Goal: Obtain resource: Download file/media

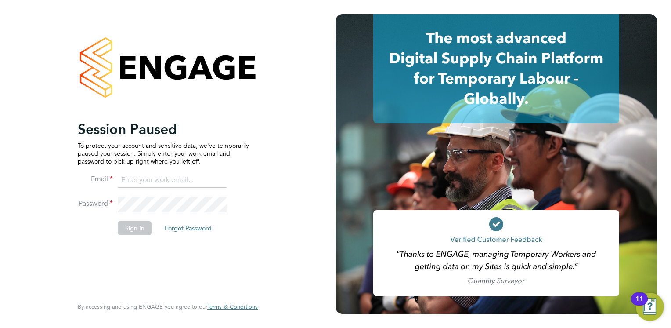
click at [156, 178] on input at bounding box center [172, 180] width 109 height 16
click at [163, 183] on input "amy.martindale@servicecare.org.uk" at bounding box center [172, 180] width 109 height 16
click at [260, 145] on div "Session Paused To protect your account and sensitive data, we've temporarily pa…" at bounding box center [167, 164] width 215 height 328
click at [221, 179] on keeper-lock "Open Keeper Popup" at bounding box center [218, 179] width 11 height 11
click at [218, 180] on keeper-lock "Open Keeper Popup" at bounding box center [218, 179] width 11 height 11
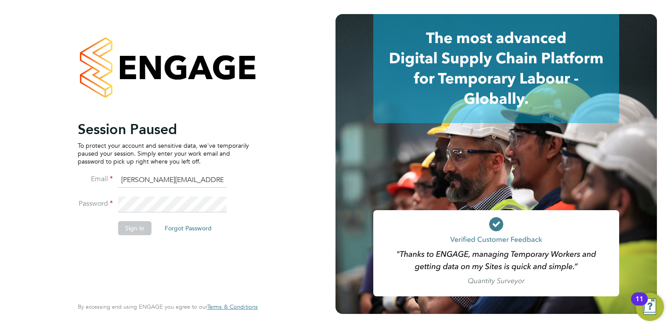
click at [218, 180] on keeper-lock "Open Keeper Popup" at bounding box center [218, 179] width 11 height 11
type input "lucy.jolley@servicecare.org.uk"
click at [137, 224] on button "Sign In" at bounding box center [134, 228] width 33 height 14
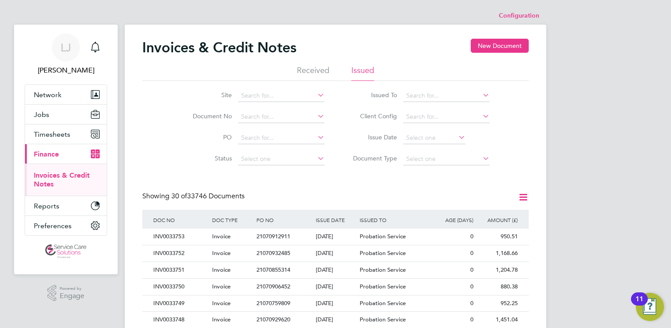
click at [522, 198] on icon at bounding box center [523, 197] width 11 height 11
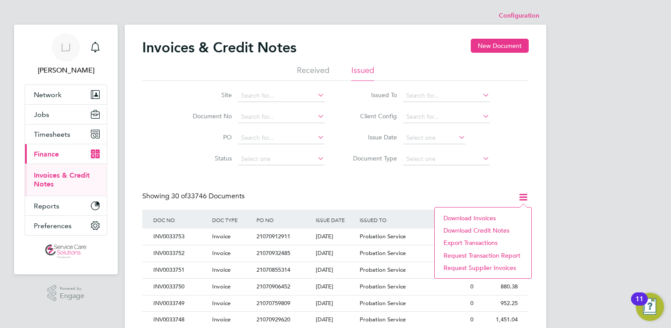
click at [482, 231] on li "Download credit notes" at bounding box center [483, 230] width 88 height 12
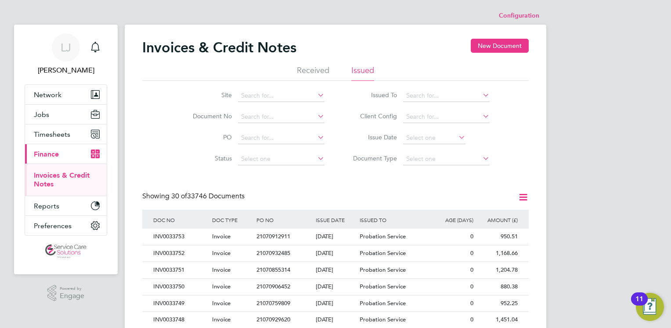
click at [481, 99] on icon at bounding box center [481, 95] width 0 height 12
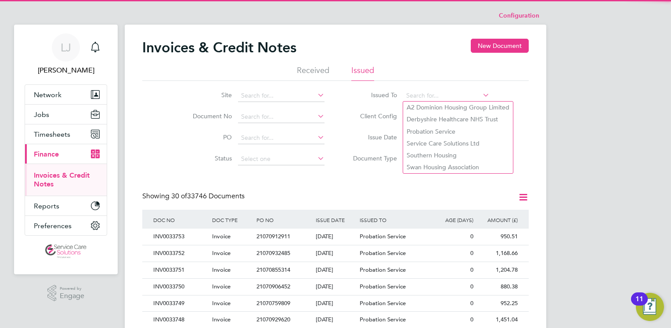
click at [481, 96] on icon at bounding box center [481, 95] width 0 height 12
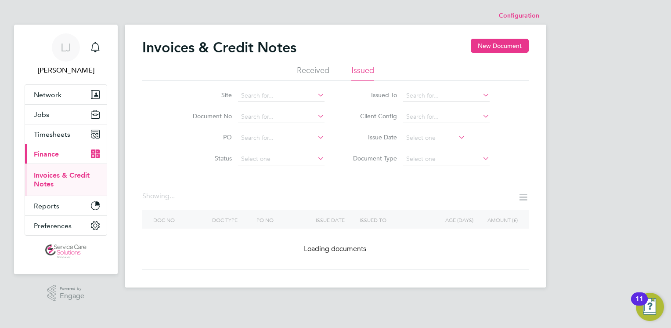
click at [481, 113] on icon at bounding box center [481, 116] width 0 height 12
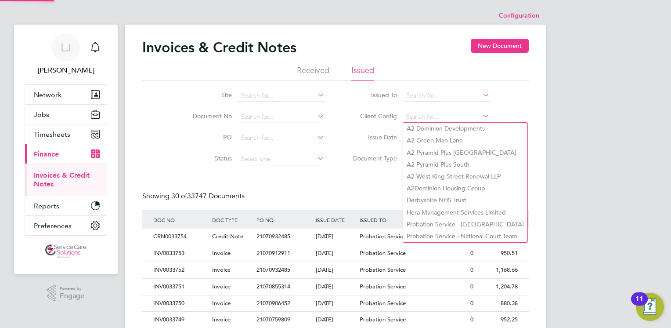
scroll to position [17, 60]
click at [481, 114] on icon at bounding box center [481, 116] width 0 height 12
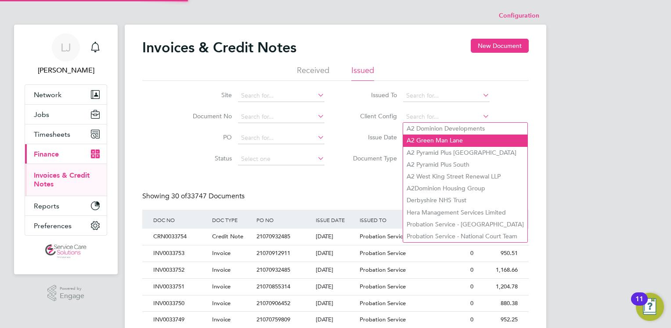
click at [464, 135] on li "A2 Green Man Lane" at bounding box center [465, 140] width 124 height 12
type input "A2 Green Man Lane"
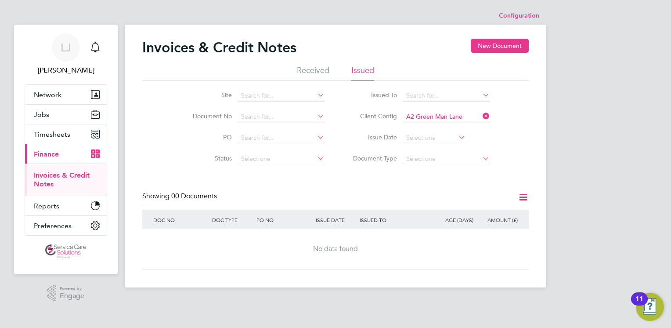
click at [481, 115] on icon at bounding box center [481, 116] width 0 height 12
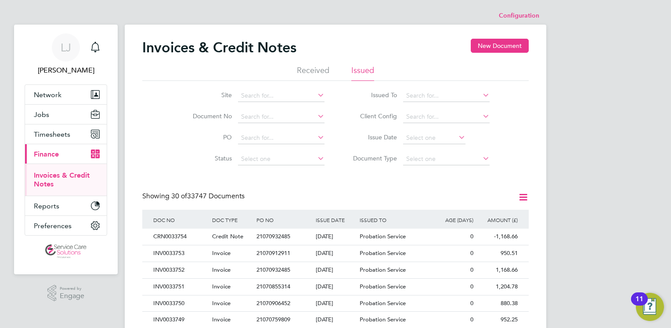
click at [345, 193] on div "Showing 30 of 33747 Documents" at bounding box center [335, 201] width 387 height 18
click at [57, 134] on span "Timesheets" at bounding box center [52, 134] width 36 height 8
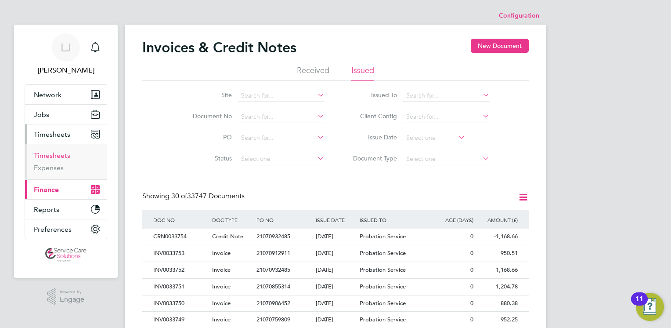
click at [52, 153] on link "Timesheets" at bounding box center [52, 155] width 36 height 8
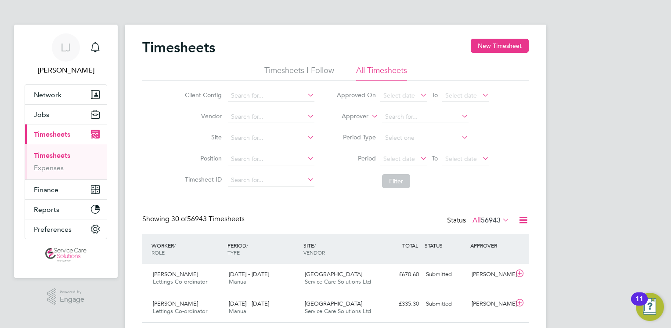
click at [52, 136] on span "Timesheets" at bounding box center [52, 134] width 36 height 8
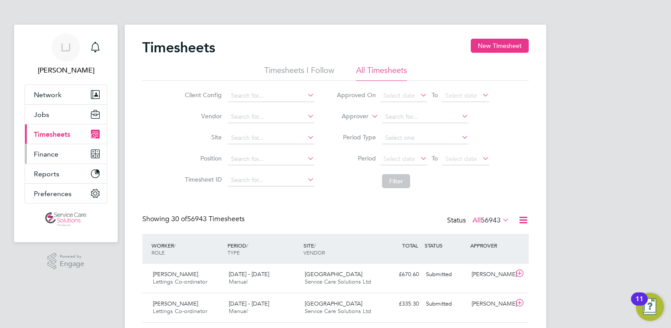
click at [51, 153] on span "Finance" at bounding box center [46, 154] width 25 height 8
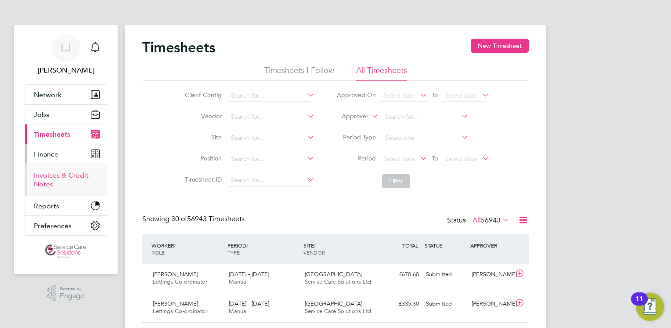
click at [51, 175] on link "Invoices & Credit Notes" at bounding box center [61, 179] width 55 height 17
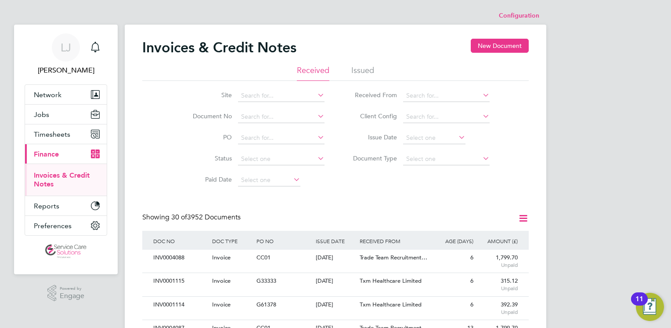
click at [364, 72] on li "Issued" at bounding box center [363, 73] width 23 height 16
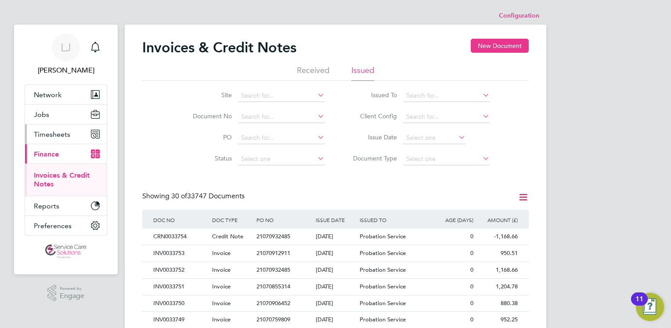
click at [60, 134] on span "Timesheets" at bounding box center [52, 134] width 36 height 8
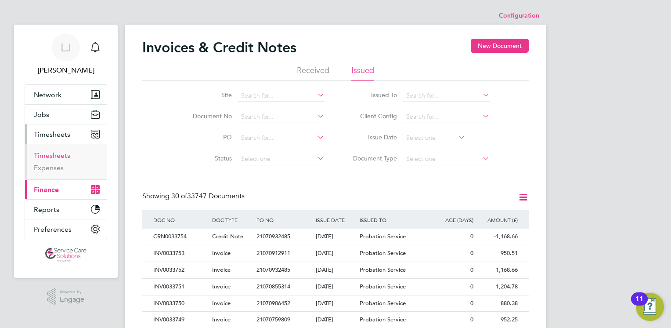
click at [58, 158] on link "Timesheets" at bounding box center [52, 155] width 36 height 8
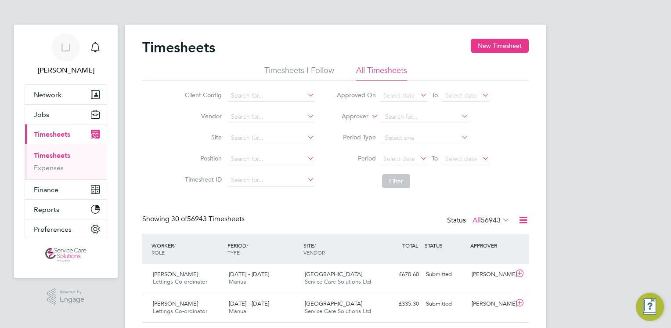
click at [527, 219] on icon at bounding box center [523, 219] width 11 height 11
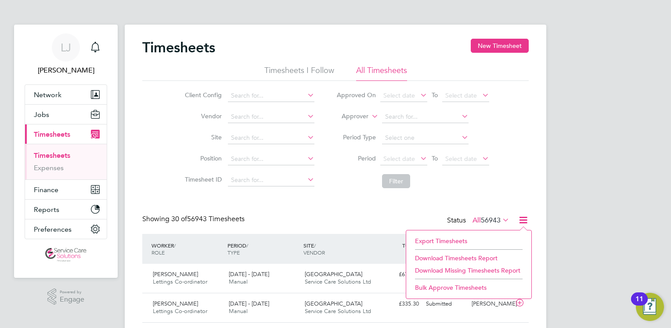
click at [428, 256] on li "Download Timesheets Report" at bounding box center [469, 258] width 116 height 12
